Goal: Task Accomplishment & Management: Complete application form

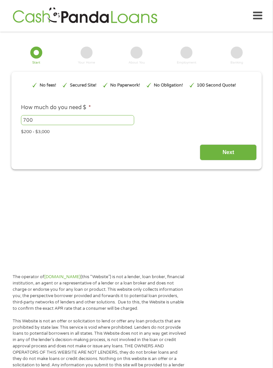
type input "Cj0KCQjw3OjGBhDYARIsADd-uX4A03DMtwf_mX9ADScdiJz0GMg7UZ8zi83zu0gdXlKH3z4BWeMOC0o…"
click at [239, 161] on input "Next" at bounding box center [228, 153] width 57 height 16
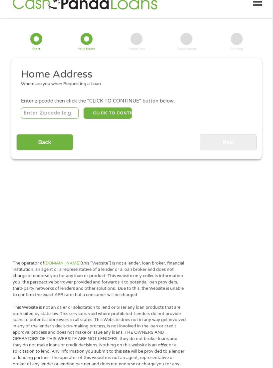
scroll to position [14, 0]
click at [62, 119] on input "number" at bounding box center [50, 113] width 58 height 11
type input "70094"
click at [118, 116] on button "CLICK TO CONTINUE" at bounding box center [108, 113] width 48 height 11
type input "70094"
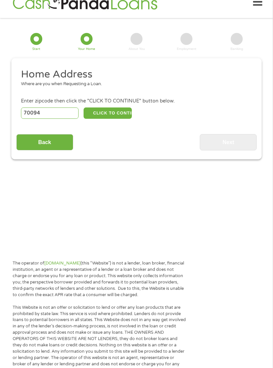
type input "Westwego"
select select "[US_STATE]"
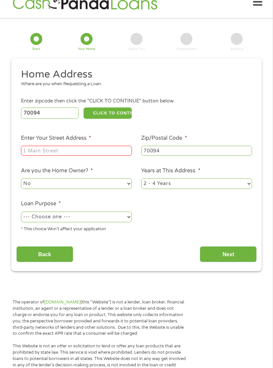
click at [102, 156] on input "Enter Your Street Address *" at bounding box center [76, 151] width 111 height 10
click at [104, 156] on input "Enter Your Street Address *" at bounding box center [76, 151] width 111 height 10
click at [94, 156] on input "Enter Your Street Address *" at bounding box center [76, 151] width 111 height 10
click at [90, 156] on input "Enter Your Street Address *" at bounding box center [76, 151] width 111 height 10
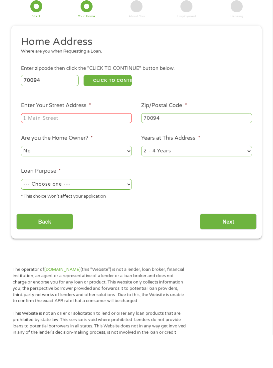
click at [181, 178] on select "1 Year or less 1 - 2 Years 2 - 4 Years Over 4 Years" at bounding box center [196, 183] width 111 height 11
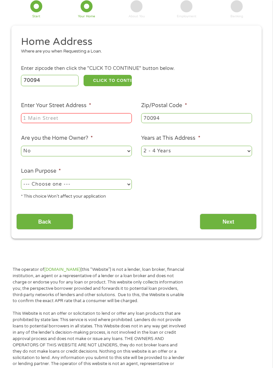
select select "60months"
click at [115, 157] on select "No Yes" at bounding box center [76, 151] width 111 height 11
click at [118, 190] on select "--- Choose one --- Pay Bills Debt Consolidation Home Improvement Major Purchase…" at bounding box center [76, 184] width 111 height 11
select select "other"
click at [115, 122] on input "Enter Your Street Address *" at bounding box center [76, 118] width 111 height 10
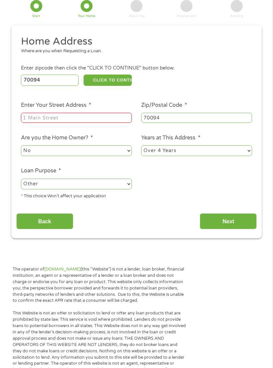
scroll to position [44, 0]
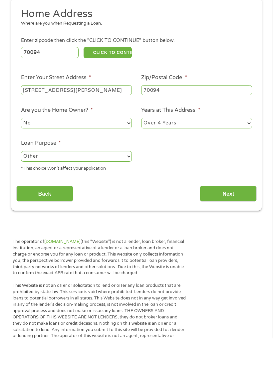
type input "[STREET_ADDRESS][PERSON_NAME]"
click at [232, 216] on input "Next" at bounding box center [228, 224] width 57 height 16
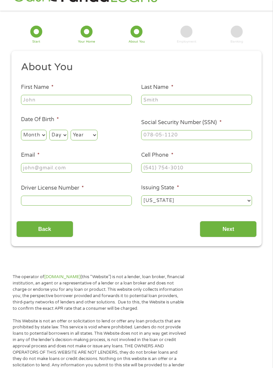
scroll to position [14, 0]
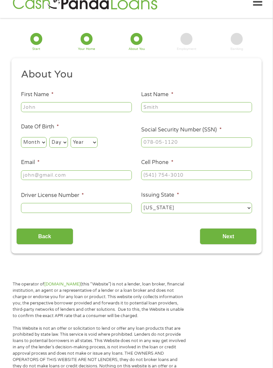
click at [107, 112] on input "First Name *" at bounding box center [76, 107] width 111 height 10
type input "[PERSON_NAME]"
type input "Brown"
click at [45, 146] on select "Month 1 2 3 4 5 6 7 8 9 10 11 12" at bounding box center [34, 142] width 26 height 11
select select "11"
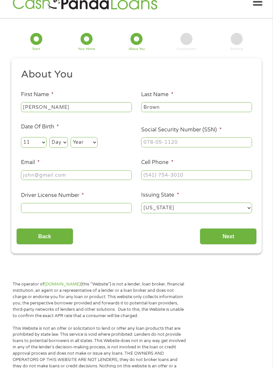
click at [66, 148] on select "Day 1 2 3 4 5 6 7 8 9 10 11 12 13 14 15 16 17 18 19 20 21 22 23 24 25 26 27 28 …" at bounding box center [58, 142] width 18 height 11
select select "4"
click at [94, 146] on select "Year [DATE] 2006 2005 2004 2003 2002 2001 2000 1999 1998 1997 1996 1995 1994 19…" at bounding box center [84, 142] width 27 height 11
select select "1979"
click at [188, 147] on input "Social Security Number (SSN) *" at bounding box center [196, 143] width 111 height 10
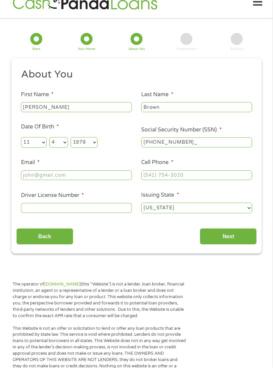
type input "433-39-2502"
click at [96, 180] on input "Email *" at bounding box center [76, 175] width 111 height 10
type input "[EMAIL_ADDRESS][DOMAIN_NAME]"
click at [185, 180] on input "Cell Phone *" at bounding box center [196, 175] width 111 height 10
type input "[PHONE_NUMBER]"
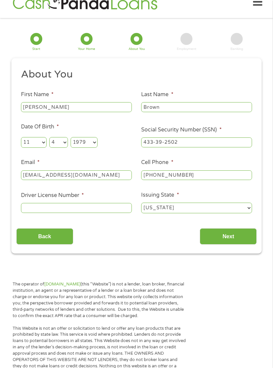
click at [104, 213] on input "Driver License Number *" at bounding box center [76, 208] width 111 height 10
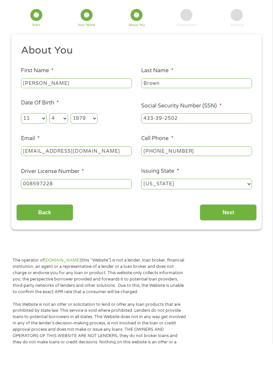
type input "008597228"
click at [235, 228] on input "Next" at bounding box center [228, 236] width 57 height 16
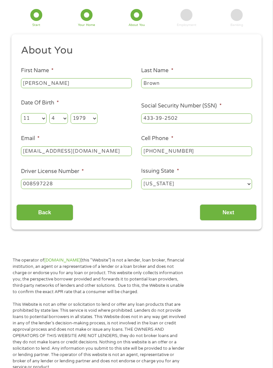
click at [236, 221] on input "Next" at bounding box center [228, 212] width 57 height 16
click at [231, 221] on input "Next" at bounding box center [228, 212] width 57 height 16
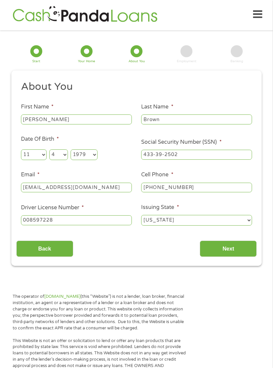
scroll to position [0, 0]
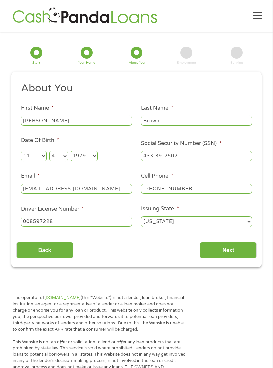
click at [230, 258] on input "Next" at bounding box center [228, 250] width 57 height 16
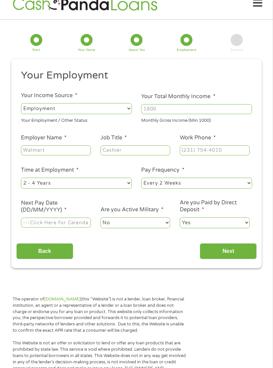
scroll to position [13, 0]
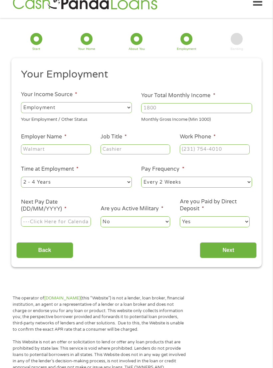
click at [80, 152] on input "Employer Name *" at bounding box center [56, 150] width 70 height 10
type input "ADM"
click at [146, 155] on input "Job Title *" at bounding box center [136, 150] width 70 height 10
type input "Equipment Operator"
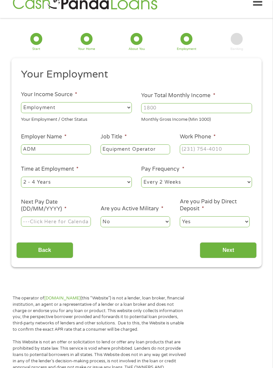
click at [198, 155] on input "Work Phone *" at bounding box center [215, 150] width 70 height 10
type input "[PHONE_NUMBER]"
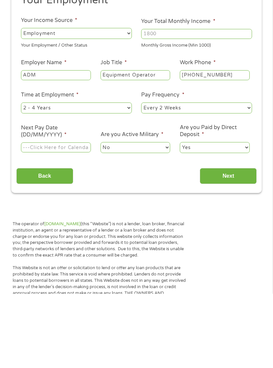
click at [70, 217] on input "Next Pay Date (DD/MM/YYYY) *" at bounding box center [56, 222] width 70 height 10
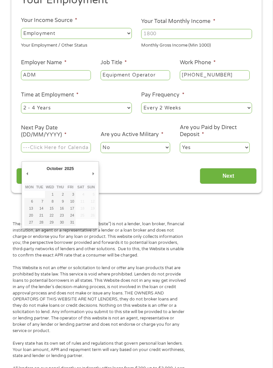
type input "[DATE]"
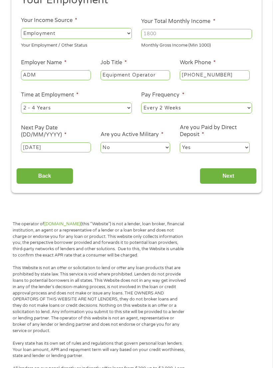
click at [232, 184] on input "Next" at bounding box center [228, 176] width 57 height 16
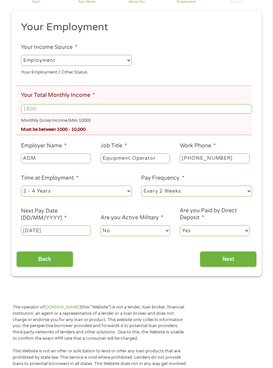
click at [226, 185] on li "Pay Frequency * --- Choose one --- Every 2 Weeks Every Week Monthly Semi-Monthly" at bounding box center [197, 186] width 120 height 24
click at [156, 109] on input "Your Total Monthly Income *" at bounding box center [136, 109] width 231 height 10
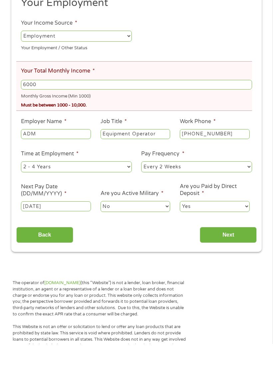
type input "6000"
click at [221, 251] on input "Next" at bounding box center [228, 259] width 57 height 16
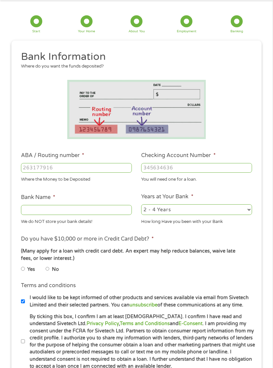
scroll to position [14, 0]
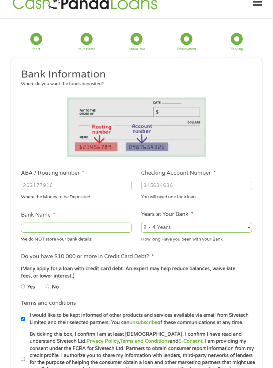
click at [100, 191] on input "ABA / Routing number *" at bounding box center [76, 186] width 111 height 10
click at [89, 186] on input "ABA / Routing number *" at bounding box center [76, 186] width 111 height 10
click at [82, 191] on input "ABA / Routing number *" at bounding box center [76, 186] width 111 height 10
click at [71, 191] on input "ABA / Routing number *" at bounding box center [76, 186] width 111 height 10
click at [43, 187] on input "ABA / Routing number *" at bounding box center [76, 186] width 111 height 10
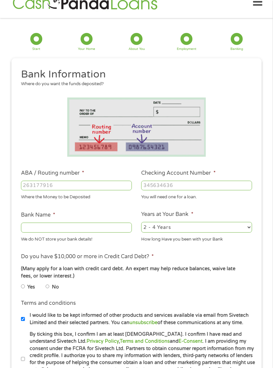
click at [66, 191] on input "ABA / Routing number *" at bounding box center [76, 186] width 111 height 10
click at [181, 191] on input "Checking Account Number *" at bounding box center [196, 186] width 111 height 10
click at [167, 191] on input "Checking Account Number *" at bounding box center [196, 186] width 111 height 10
click at [162, 191] on input "Checking Account Number *" at bounding box center [196, 186] width 111 height 10
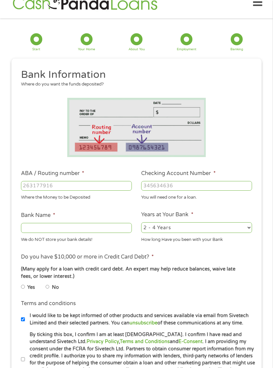
paste input "1"
type input "10700001340754"
click at [92, 191] on input "ABA / Routing number *" at bounding box center [76, 186] width 111 height 10
type input "265075087"
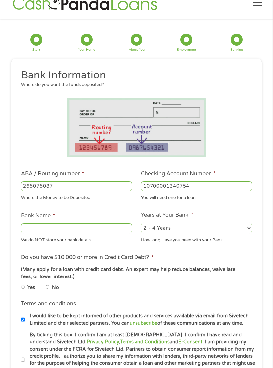
type input "ASI FEDERAL CREDIT UNION"
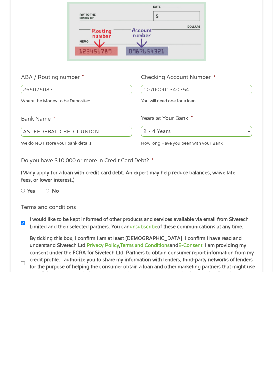
type input "265075087"
click at [50, 283] on input "No" at bounding box center [48, 287] width 4 height 8
radio input "true"
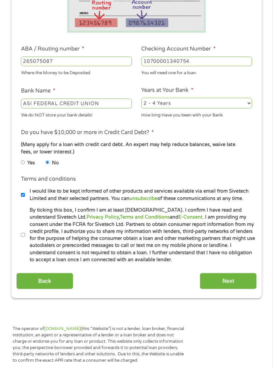
scroll to position [137, 0]
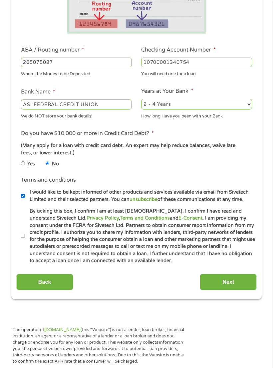
click at [25, 240] on input "By ticking this box, I confirm I am at least [DEMOGRAPHIC_DATA]. I confirm I ha…" at bounding box center [23, 236] width 4 height 8
checkbox input "true"
click at [25, 200] on input "I would like to be kept informed of other products and services available via e…" at bounding box center [23, 196] width 4 height 8
checkbox input "false"
click at [231, 290] on input "Next" at bounding box center [228, 282] width 57 height 16
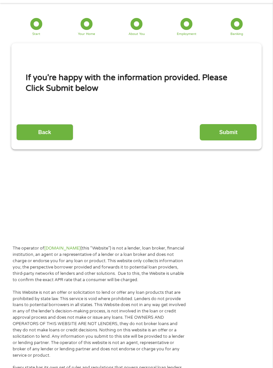
scroll to position [14, 0]
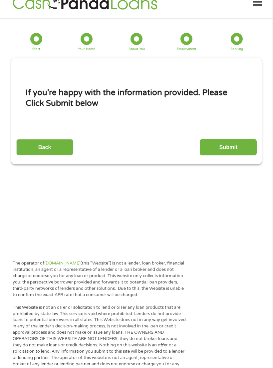
click at [237, 156] on input "Submit" at bounding box center [228, 147] width 57 height 16
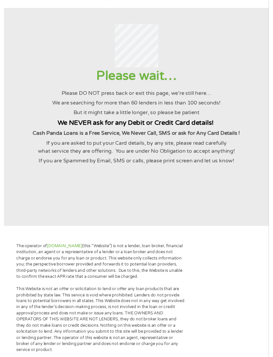
scroll to position [0, 0]
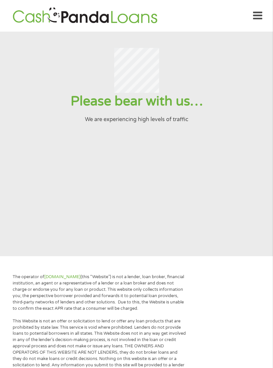
click at [254, 17] on icon at bounding box center [257, 16] width 9 height 16
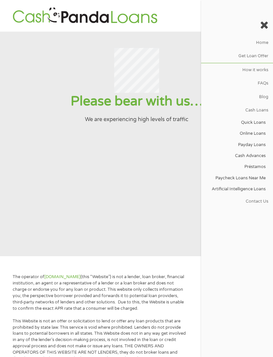
click at [260, 57] on link "Get Loan Offer" at bounding box center [237, 56] width 72 height 13
click at [249, 60] on link "Get Loan Offer" at bounding box center [237, 56] width 72 height 13
click at [263, 33] on div at bounding box center [237, 25] width 72 height 21
